Goal: Check status: Check status

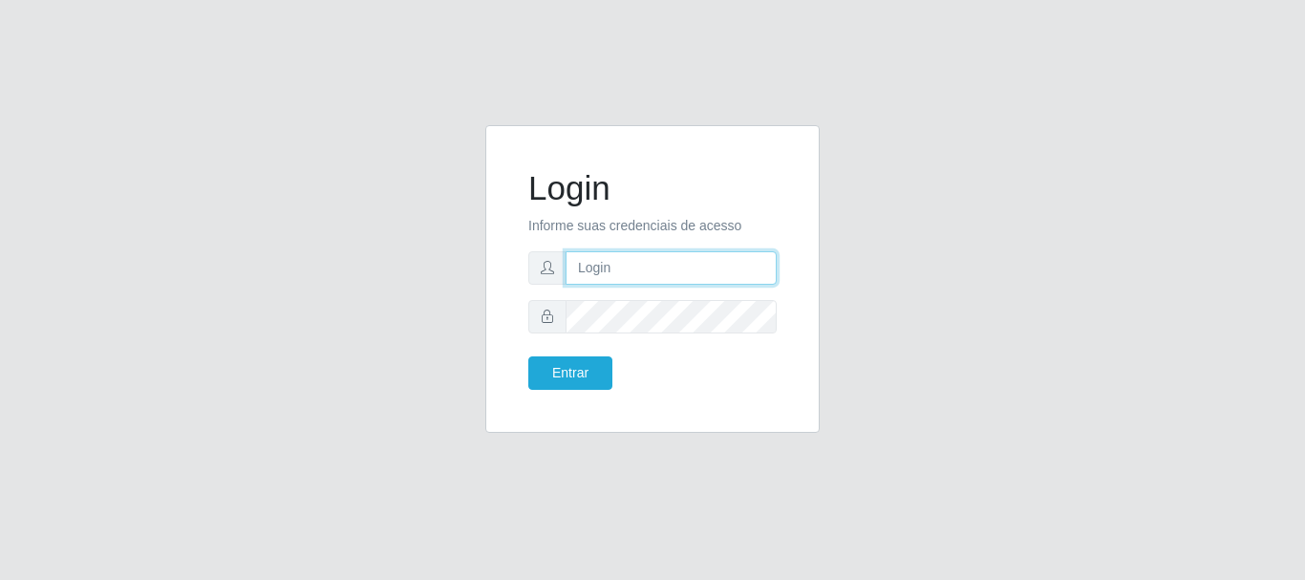
click at [619, 268] on input "text" at bounding box center [671, 267] width 211 height 33
type input "[EMAIL_ADDRESS][DOMAIN_NAME]"
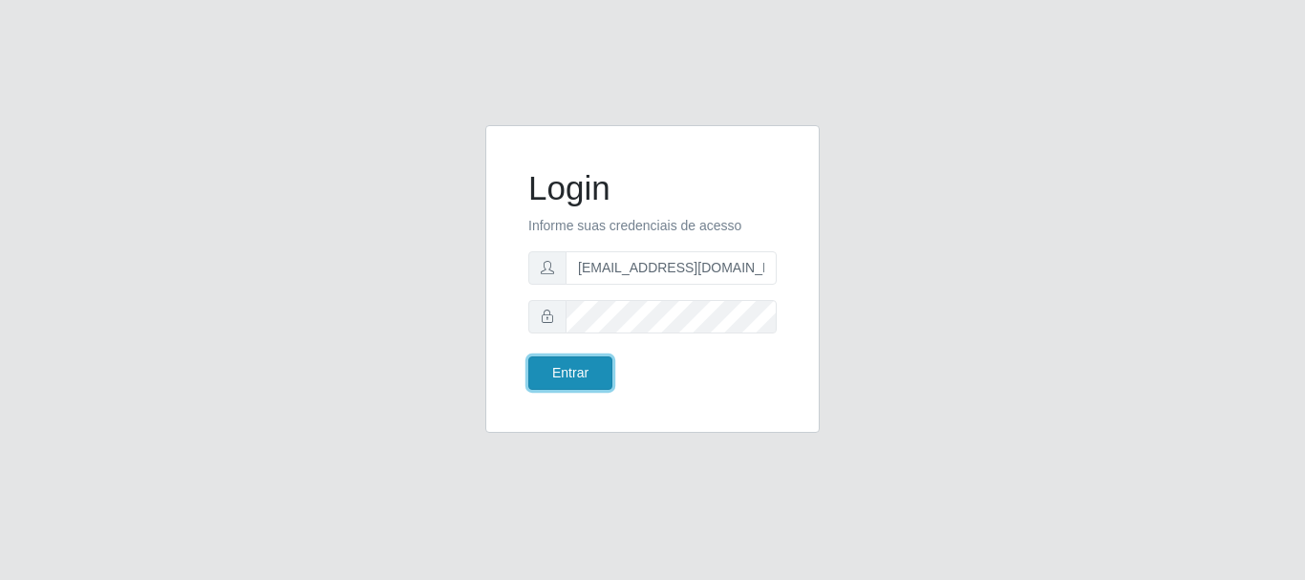
click at [560, 378] on button "Entrar" at bounding box center [570, 372] width 84 height 33
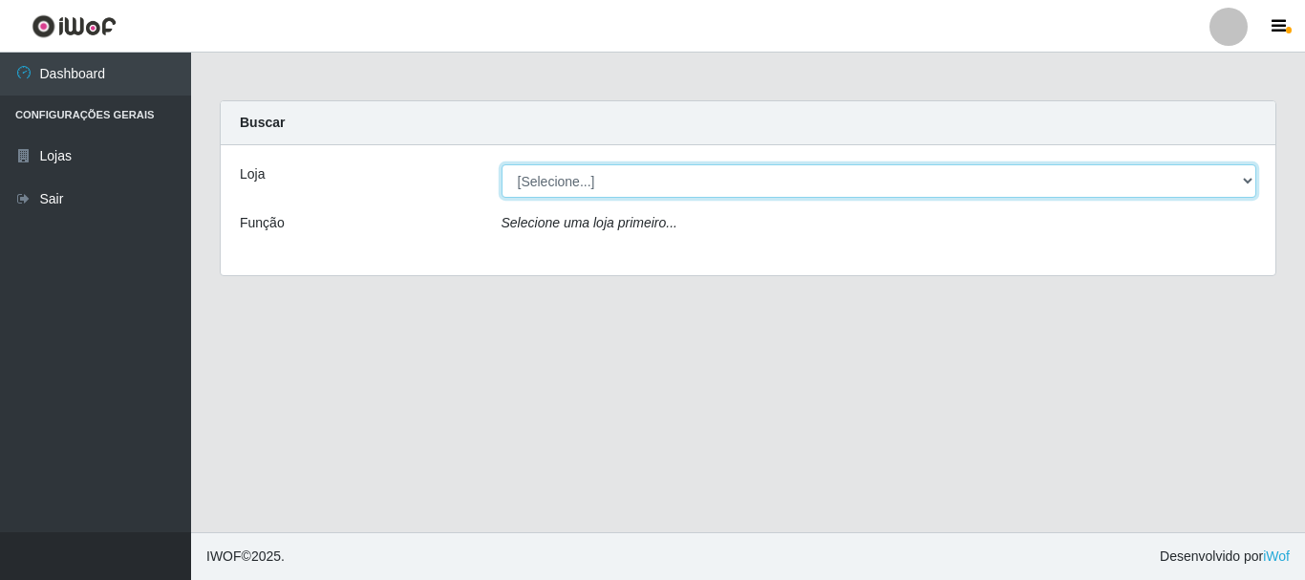
click at [1245, 186] on select "[Selecione...] SuperFácil Atacado - Rodoviária" at bounding box center [880, 180] width 756 height 33
select select "400"
click at [502, 164] on select "[Selecione...] SuperFácil Atacado - Rodoviária" at bounding box center [880, 180] width 756 height 33
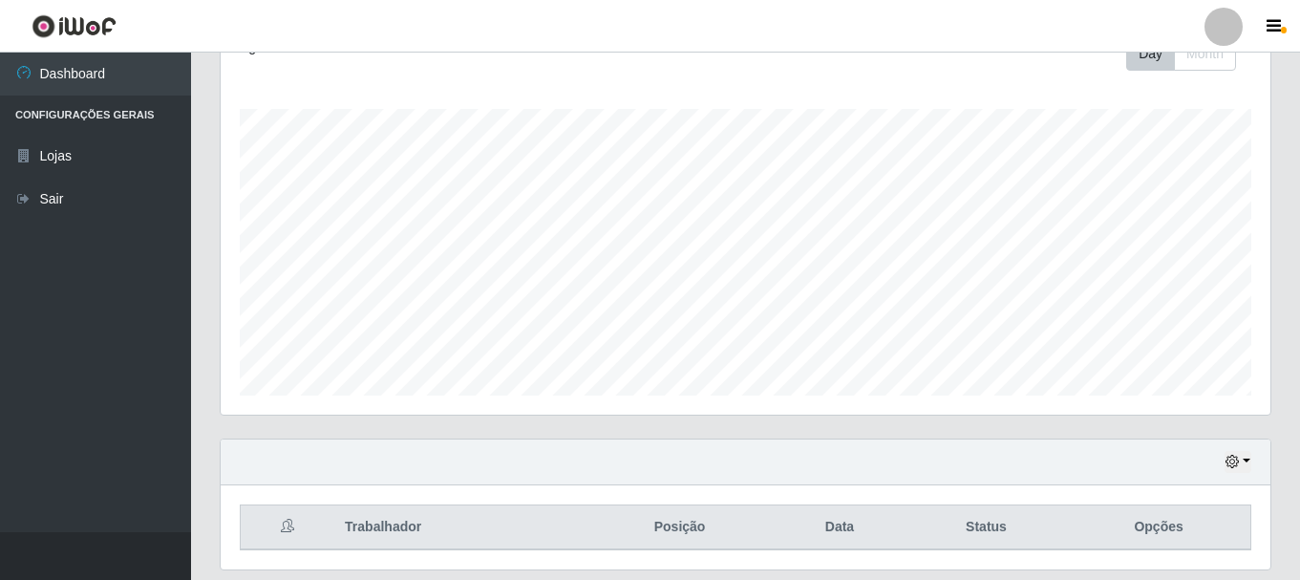
scroll to position [349, 0]
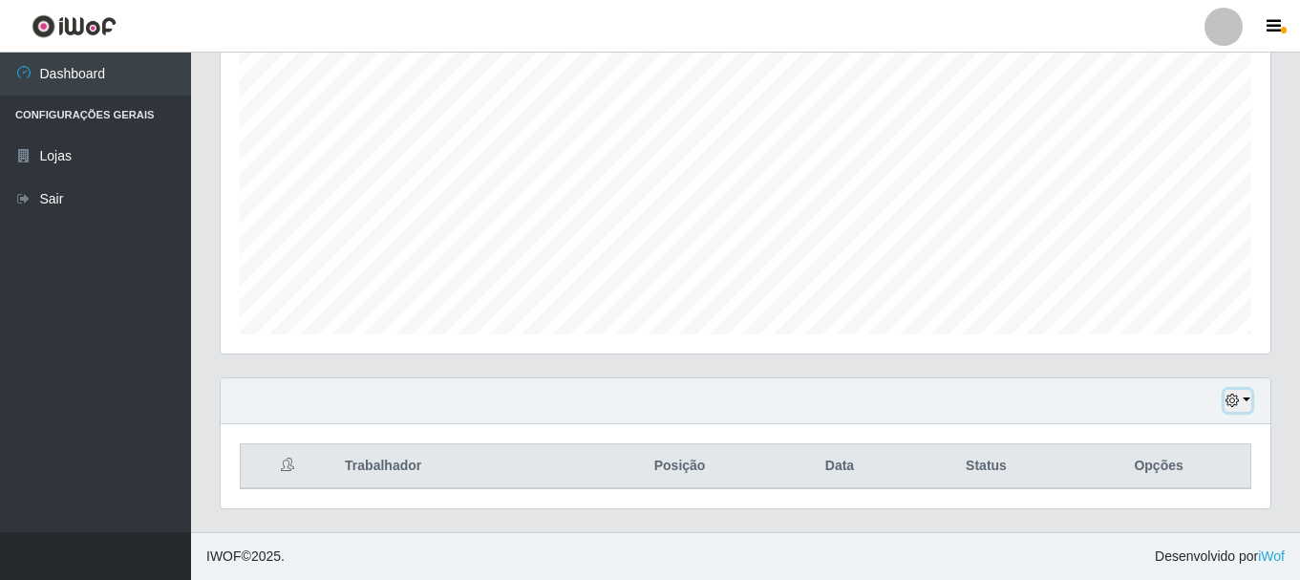
click at [1251, 398] on button "button" at bounding box center [1238, 401] width 27 height 22
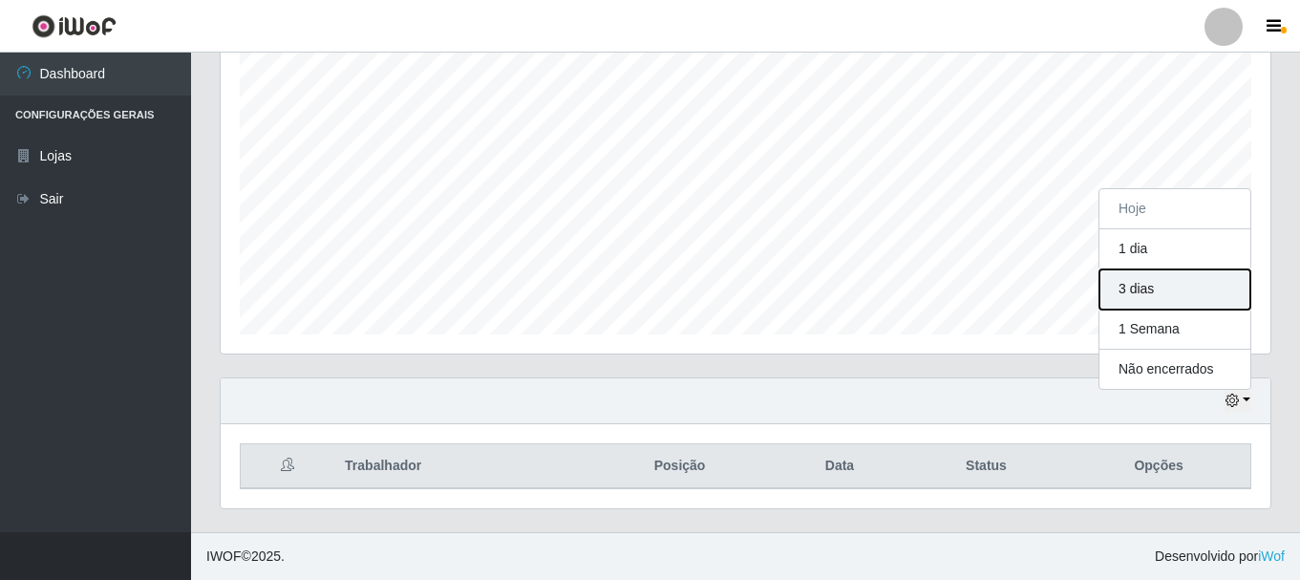
click at [1191, 287] on button "3 dias" at bounding box center [1175, 289] width 151 height 40
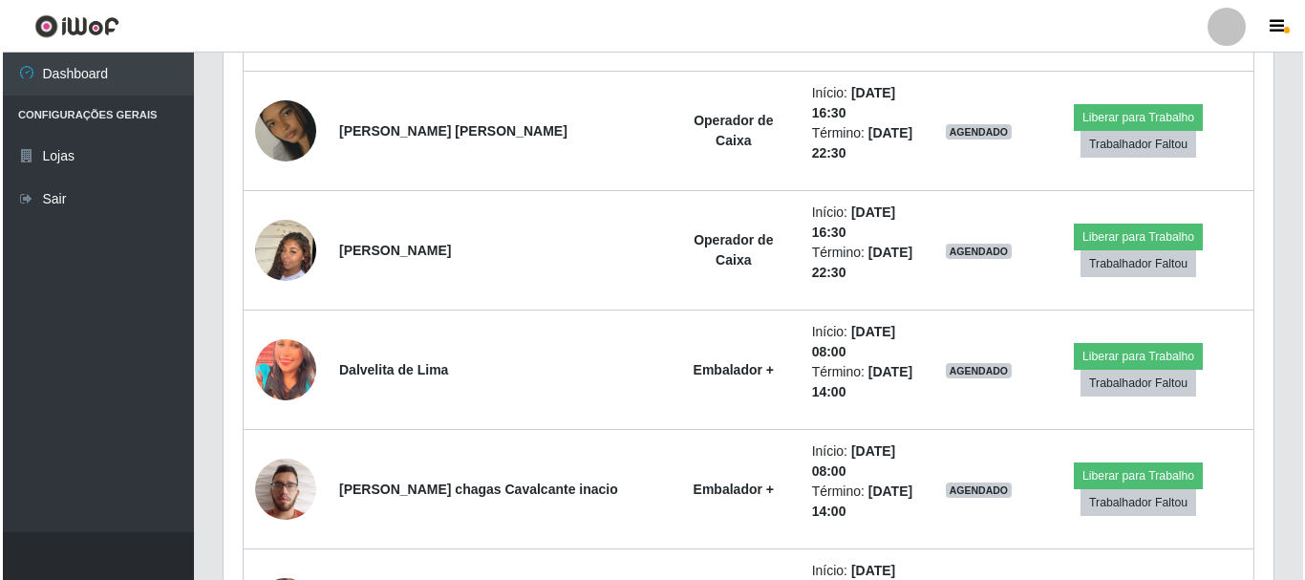
scroll to position [1835, 0]
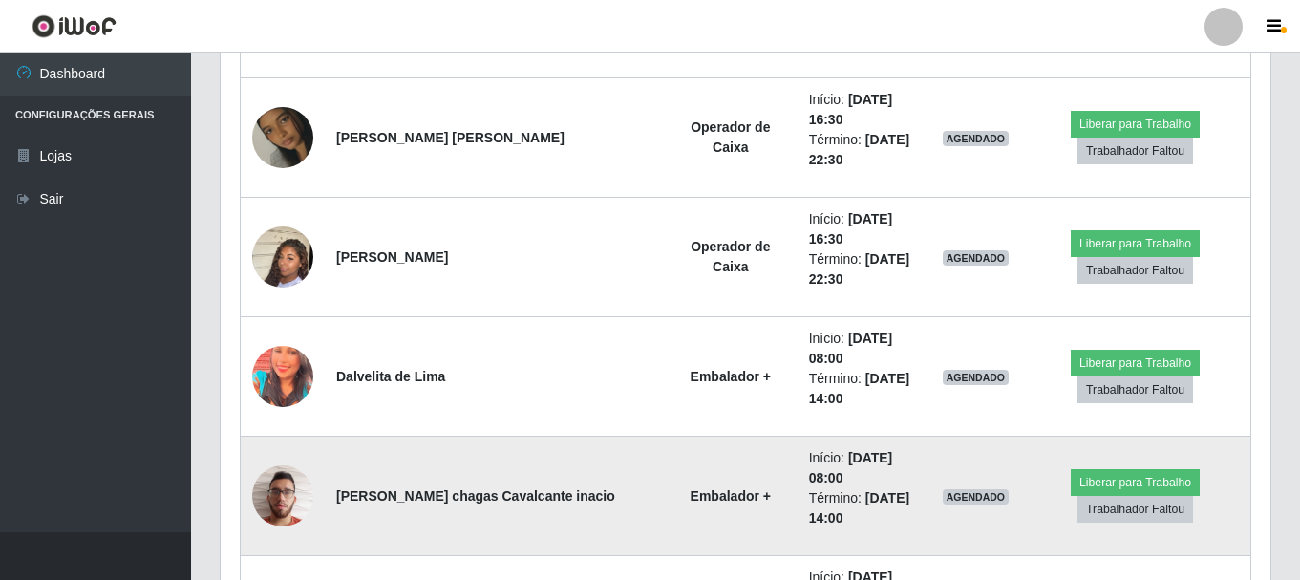
click at [298, 455] on img at bounding box center [282, 495] width 61 height 81
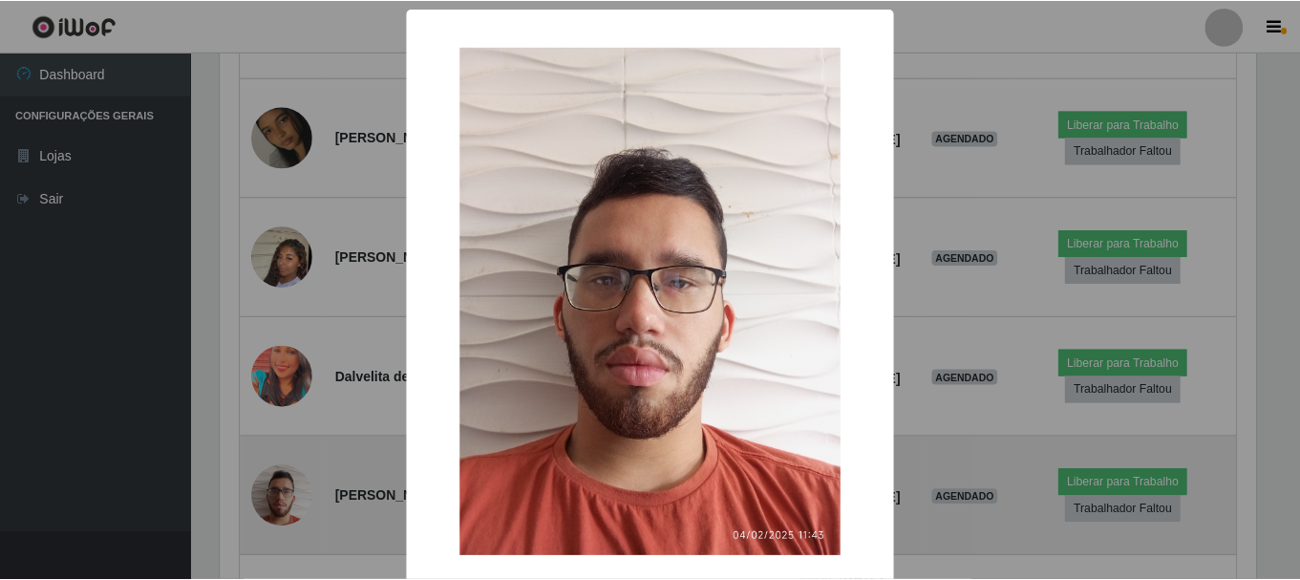
scroll to position [397, 1041]
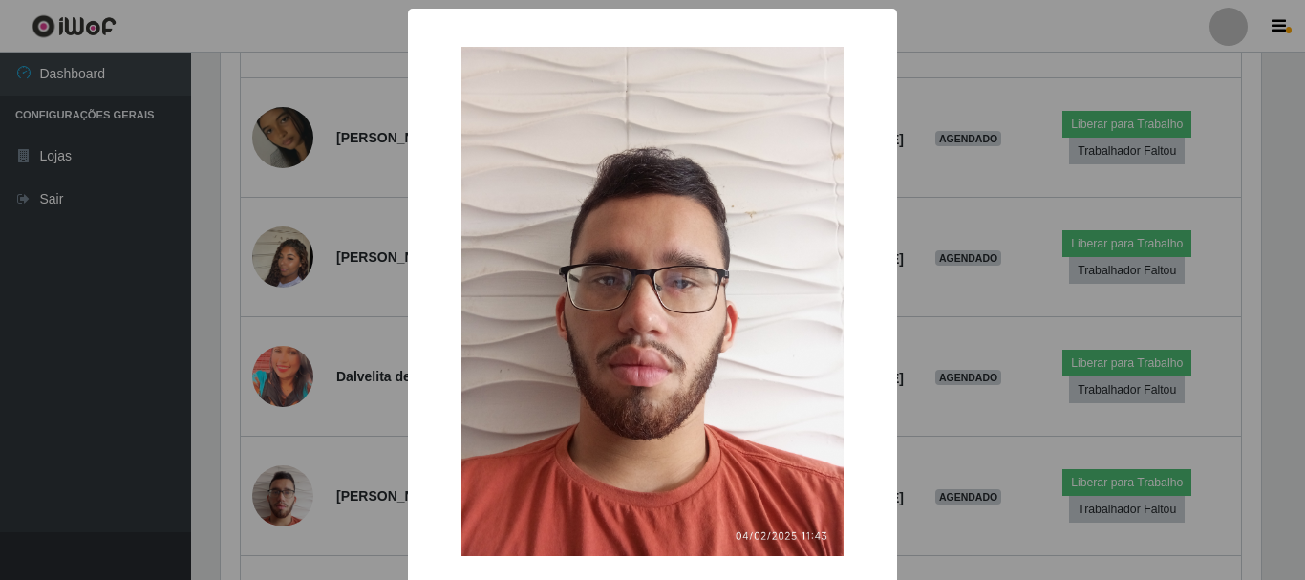
click at [343, 263] on div "× OK Cancel" at bounding box center [652, 290] width 1305 height 580
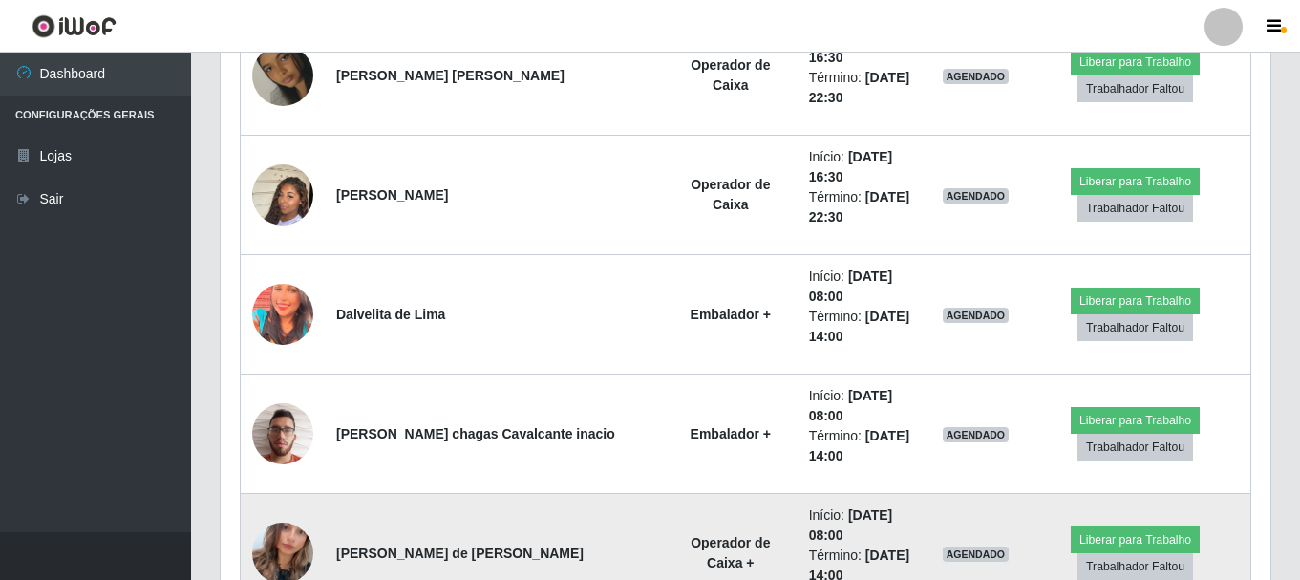
scroll to position [1930, 0]
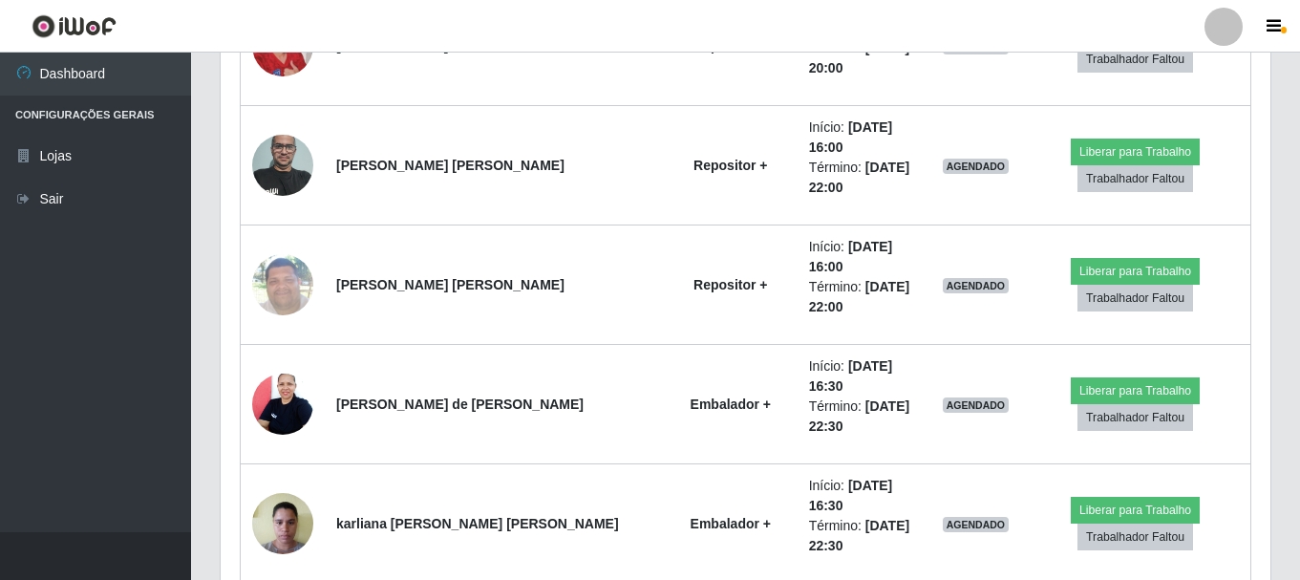
scroll to position [2886, 0]
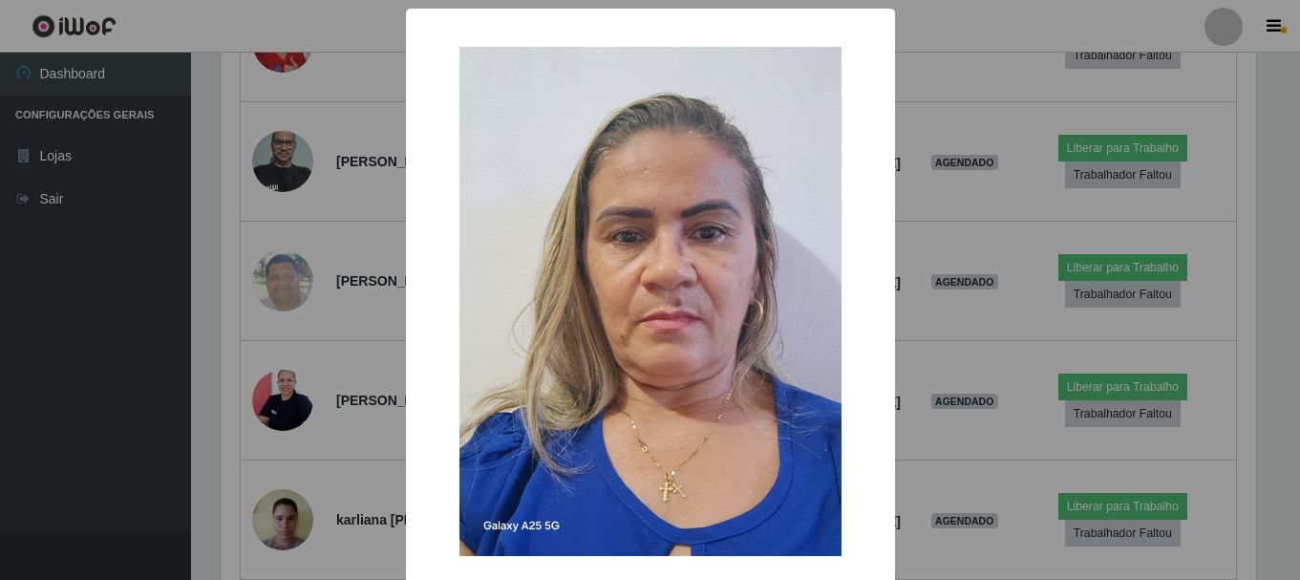
scroll to position [397, 1041]
click at [370, 501] on div "× OK Cancel" at bounding box center [652, 290] width 1305 height 580
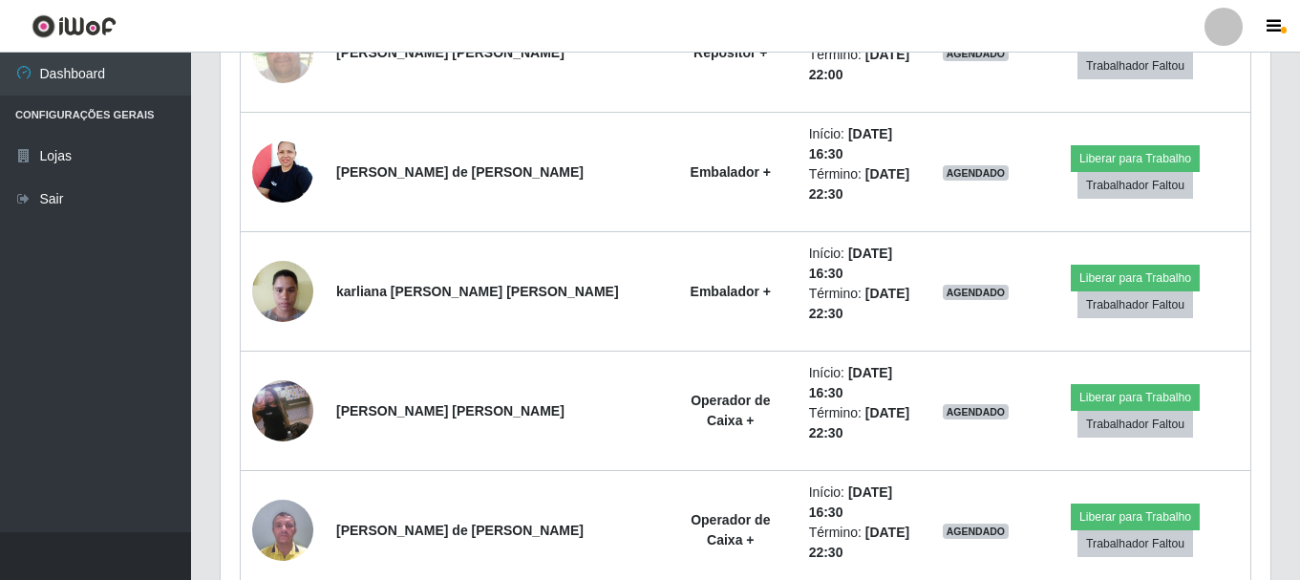
scroll to position [3172, 0]
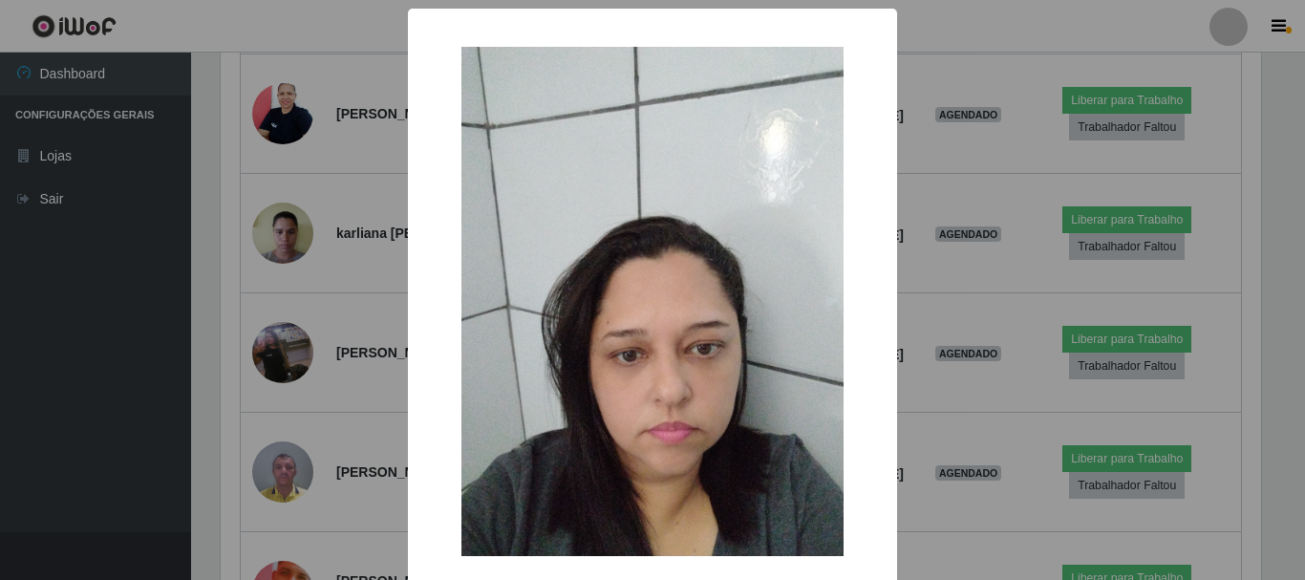
click at [317, 405] on div "× OK Cancel" at bounding box center [652, 290] width 1305 height 580
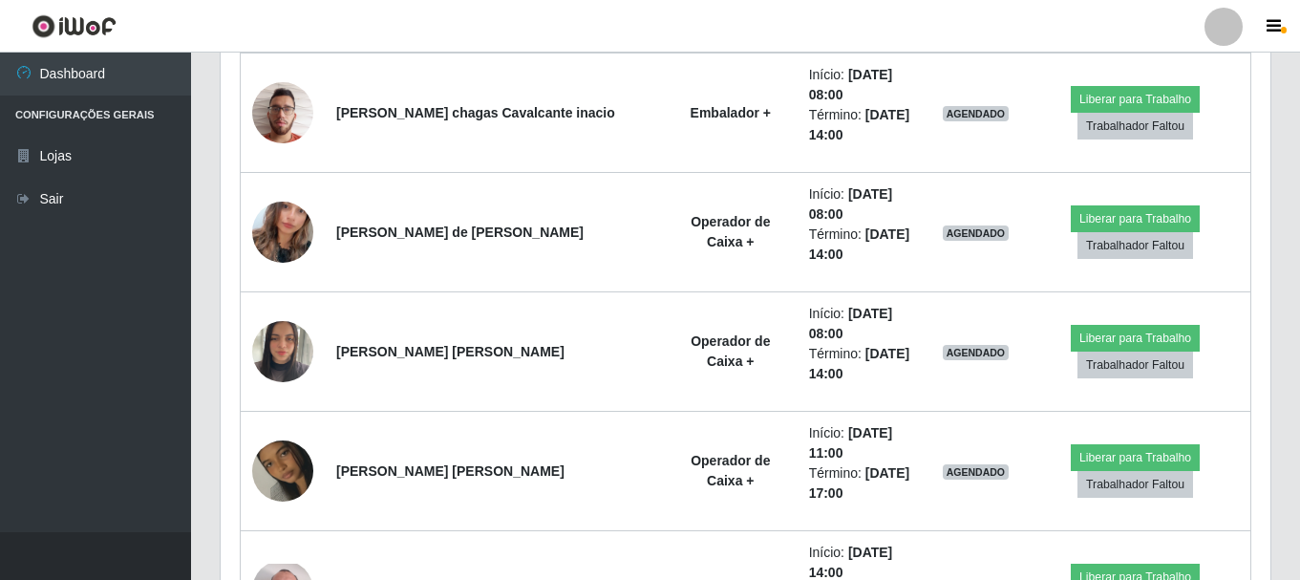
scroll to position [1931, 0]
